Goal: Navigation & Orientation: Find specific page/section

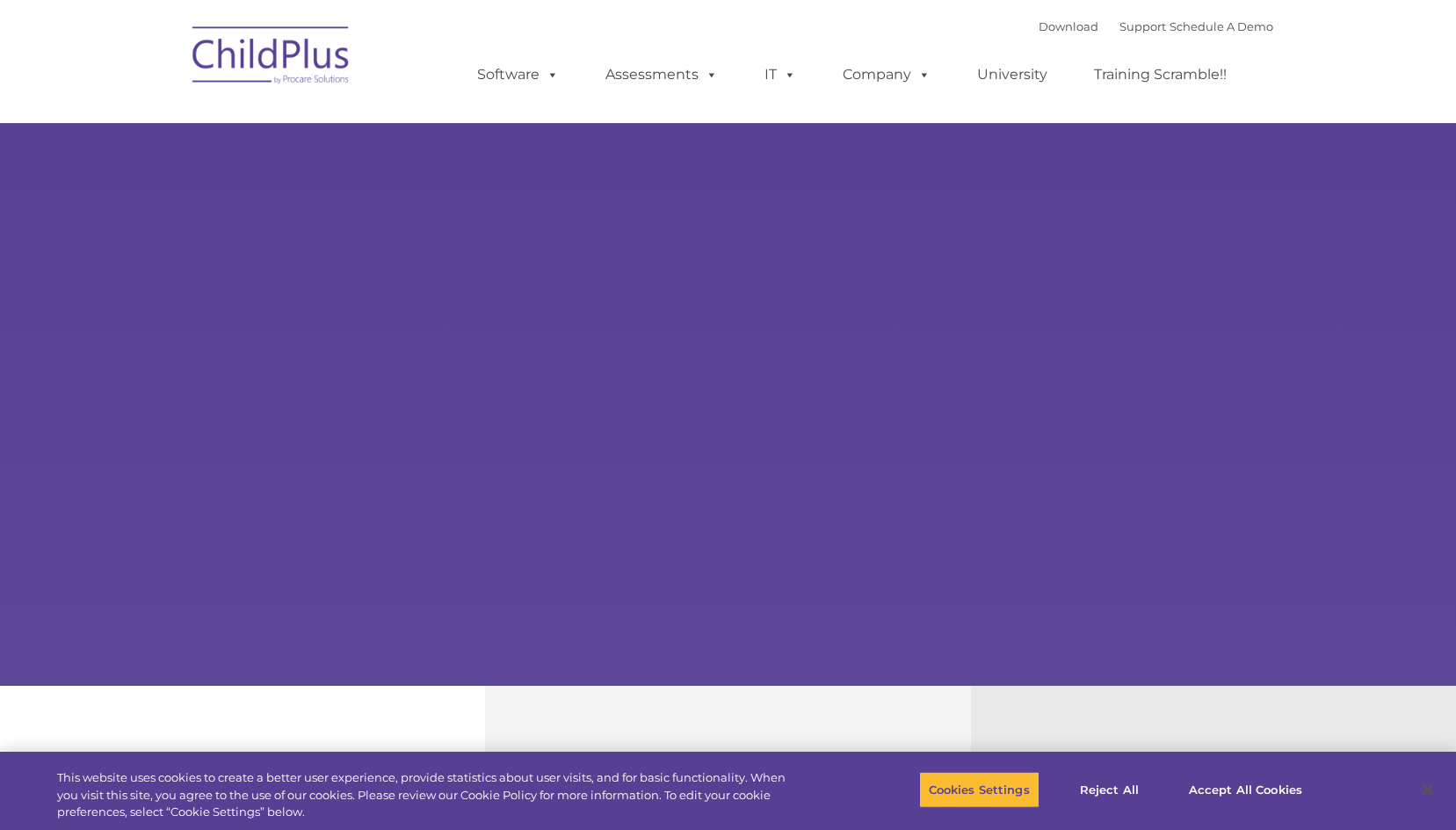
select select "MEDIUM"
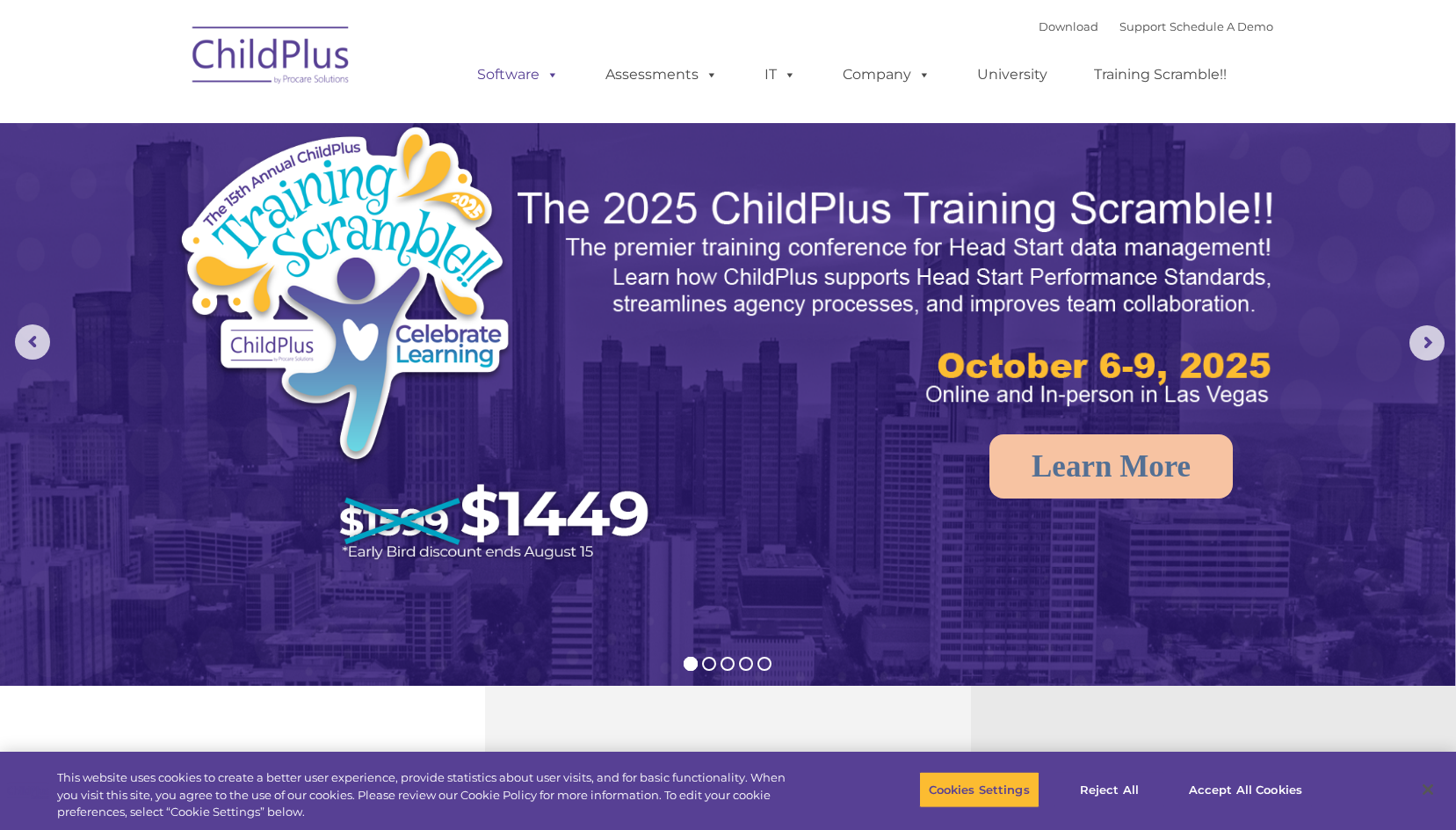
click at [539, 67] on link "Software" at bounding box center [518, 75] width 117 height 35
